Goal: Find specific page/section: Find specific page/section

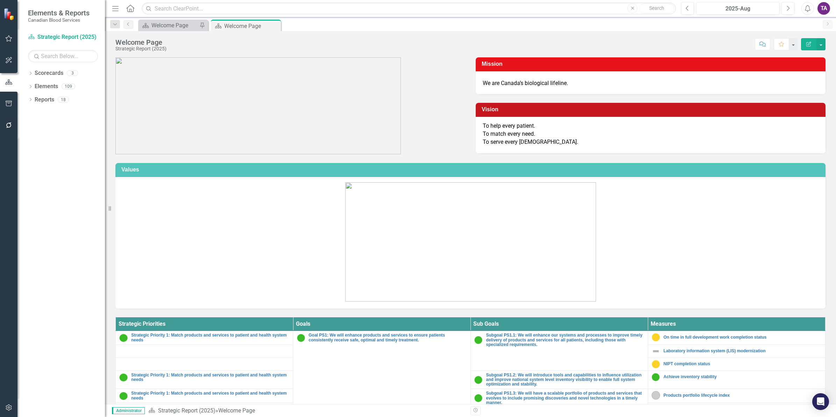
click at [777, 23] on div "Scorecard Welcome Page Pin Scorecard Welcome Page Pin Close" at bounding box center [478, 25] width 683 height 11
click at [175, 9] on input "text" at bounding box center [409, 8] width 534 height 12
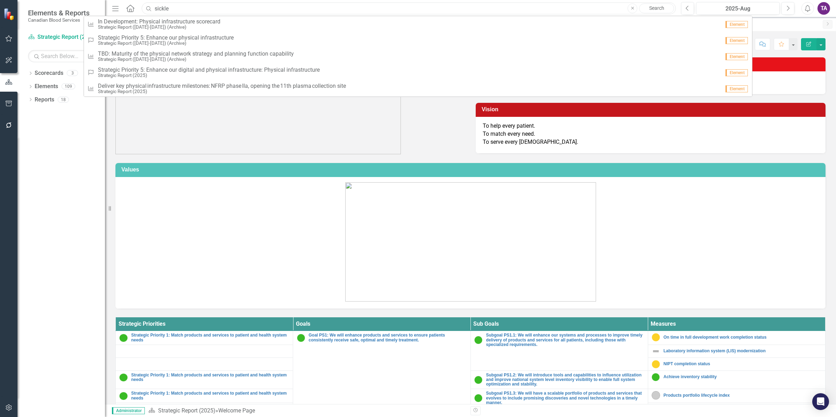
type input "sickle"
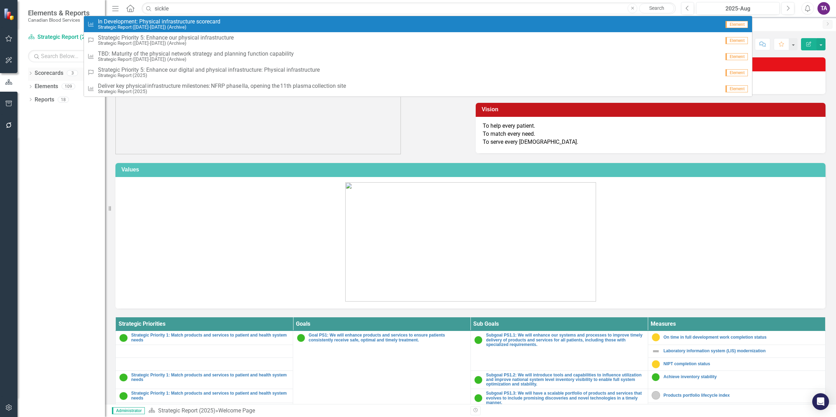
click at [40, 73] on link "Scorecards" at bounding box center [49, 73] width 29 height 8
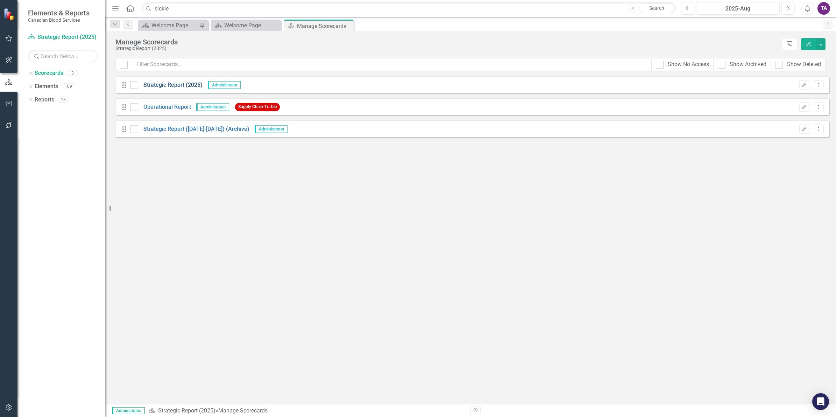
click at [176, 88] on link "Strategic Report (2025)" at bounding box center [170, 85] width 64 height 8
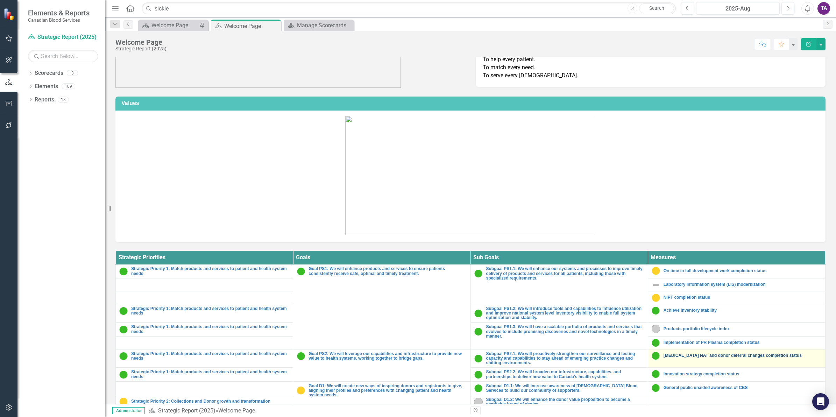
scroll to position [87, 0]
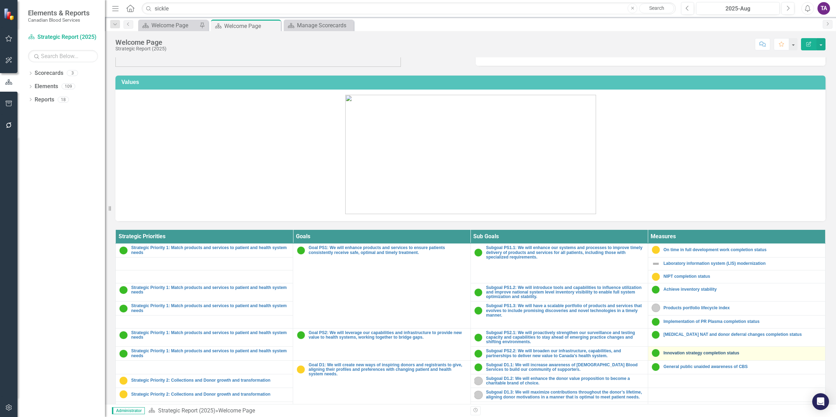
click at [690, 353] on link "Innovation strategy completion status" at bounding box center [743, 353] width 158 height 5
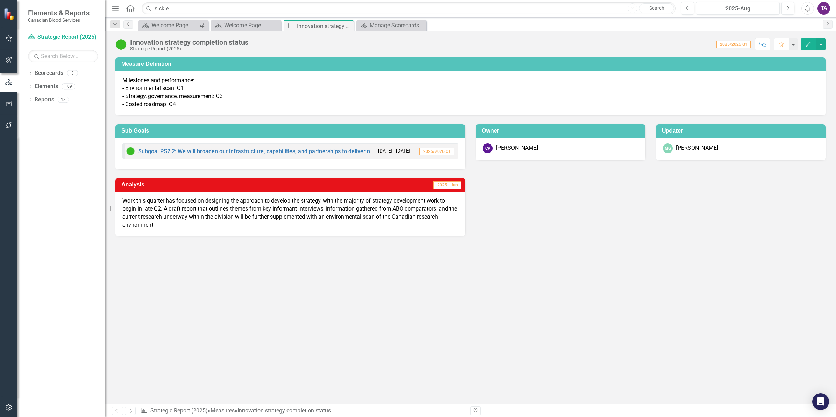
click at [128, 26] on icon "Previous" at bounding box center [129, 24] width 6 height 4
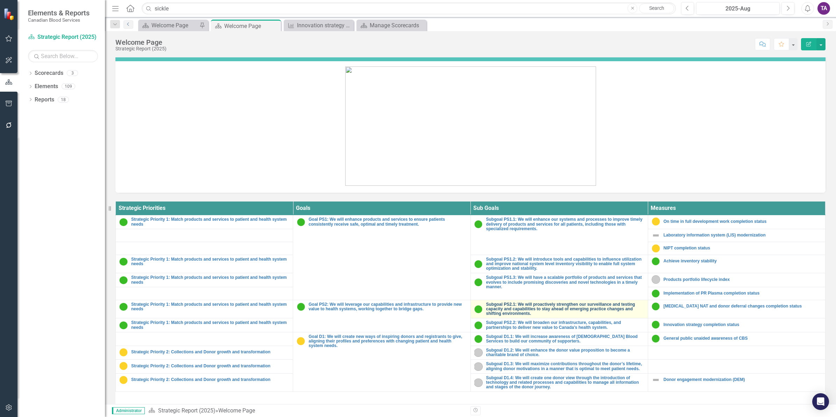
scroll to position [131, 0]
